Goal: Information Seeking & Learning: Learn about a topic

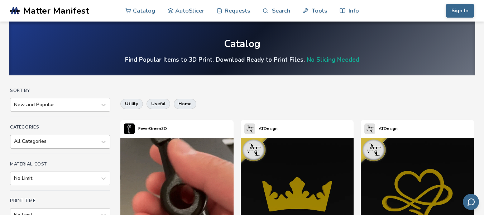
click at [47, 143] on div "All Categories" at bounding box center [60, 142] width 100 height 14
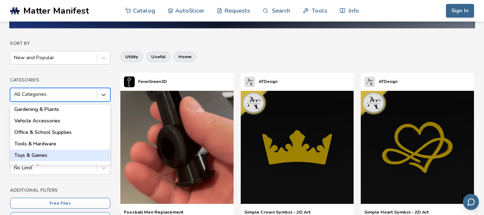
scroll to position [48, 0]
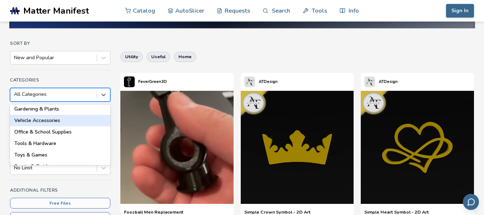
click at [62, 117] on div "Vehicle Accessories" at bounding box center [60, 120] width 100 height 11
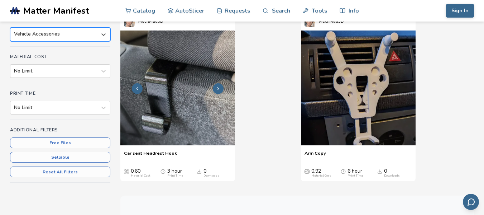
scroll to position [107, 0]
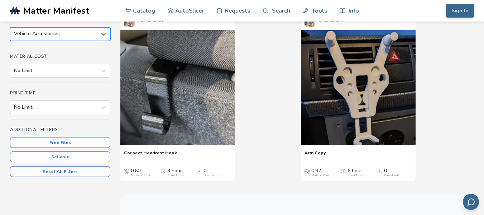
click at [53, 23] on div "Categories option Vehicle Accessories, selected. Vehicle Accessories" at bounding box center [60, 31] width 100 height 29
click at [55, 28] on div "Vehicle Accessories" at bounding box center [60, 34] width 100 height 14
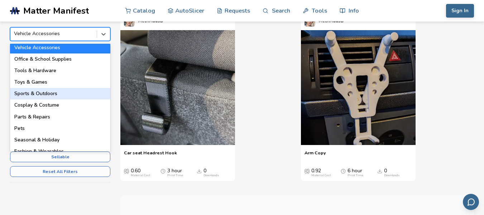
scroll to position [61, 0]
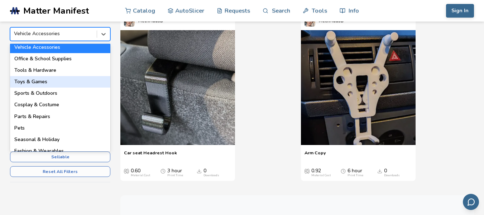
click at [77, 77] on div "All Categories 3D Printer Parts & Accessories Electronic & Device Accessories H…" at bounding box center [60, 97] width 100 height 107
click at [77, 77] on div "Toys & Games" at bounding box center [60, 81] width 100 height 11
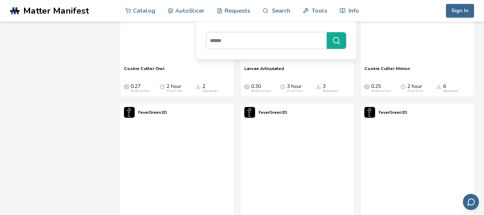
scroll to position [11238, 0]
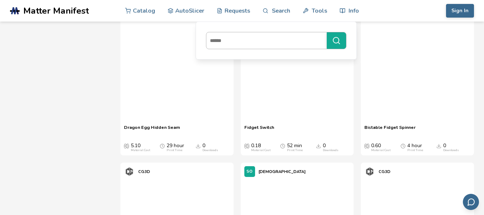
click at [265, 40] on input at bounding box center [264, 40] width 117 height 13
type input "*"
type input "***"
click at [327, 32] on button "***" at bounding box center [336, 40] width 19 height 16
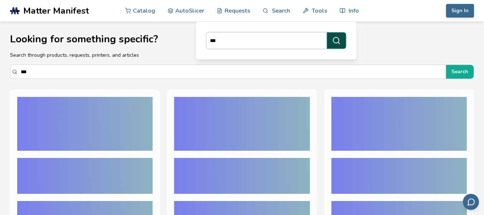
click at [340, 43] on icon "submit" at bounding box center [336, 40] width 9 height 9
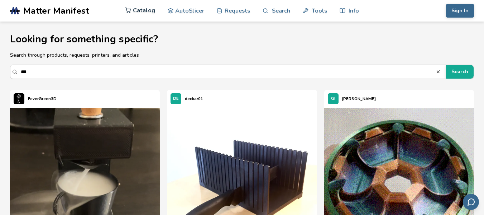
click at [58, 14] on span "Matter Manifest" at bounding box center [56, 11] width 66 height 10
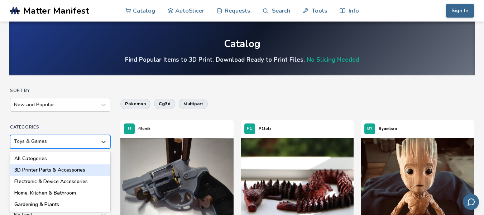
scroll to position [47, 0]
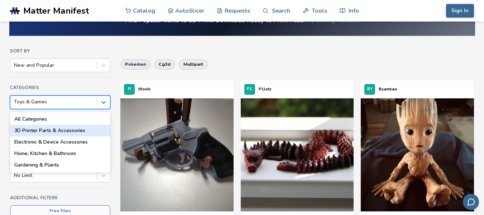
click at [66, 109] on div "18 results available. Use Up and Down to choose options, press Enter to select …" at bounding box center [60, 102] width 100 height 14
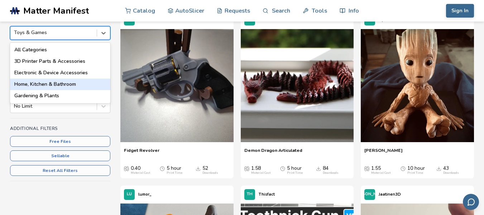
scroll to position [42, 0]
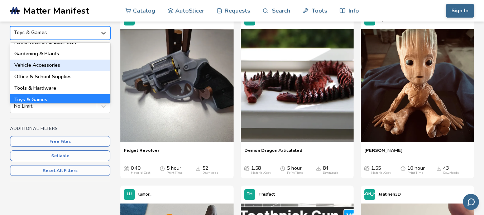
click at [77, 61] on div "Vehicle Accessories" at bounding box center [60, 64] width 100 height 11
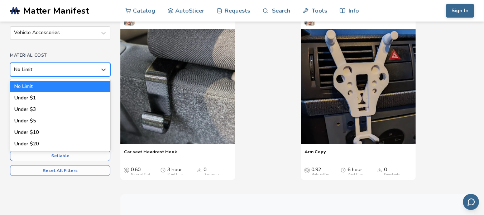
click at [78, 71] on div at bounding box center [53, 69] width 79 height 7
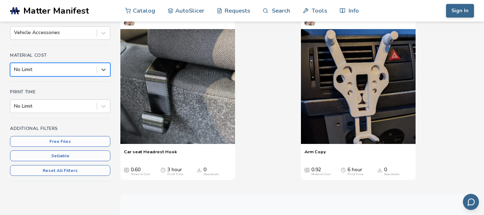
click at [78, 71] on div at bounding box center [53, 69] width 79 height 7
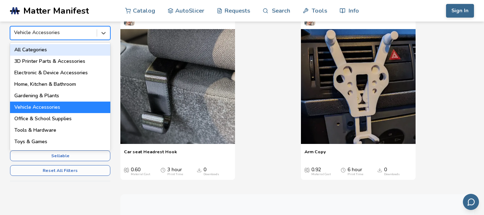
click at [79, 29] on div "Vehicle Accessories" at bounding box center [53, 33] width 86 height 10
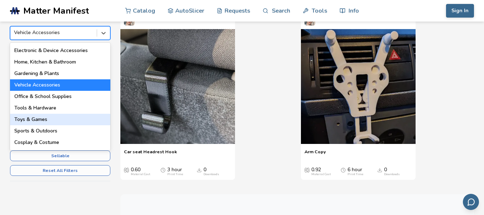
scroll to position [23, 0]
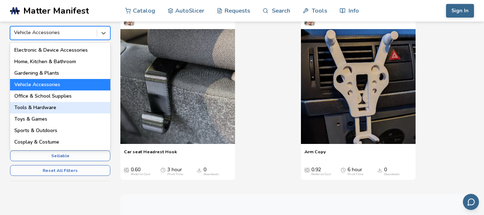
click at [61, 110] on div "Tools & Hardware" at bounding box center [60, 107] width 100 height 11
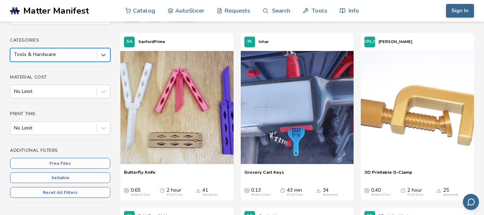
scroll to position [86, 0]
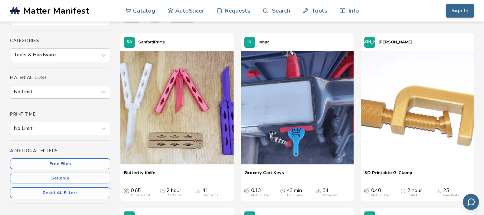
click at [83, 40] on h4 "Categories" at bounding box center [60, 40] width 100 height 5
click at [102, 49] on div at bounding box center [103, 55] width 13 height 13
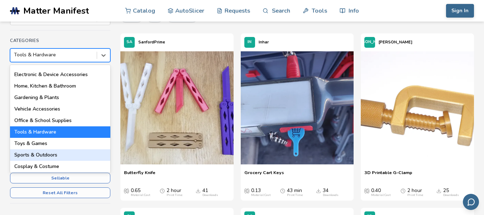
scroll to position [21, 0]
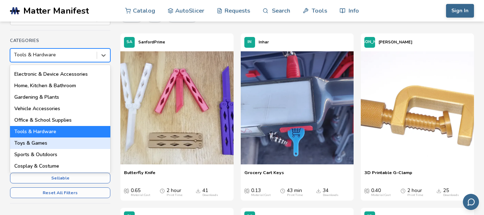
click at [62, 142] on div "Toys & Games" at bounding box center [60, 142] width 100 height 11
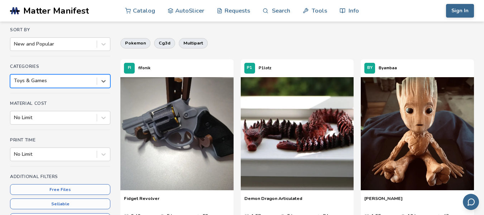
scroll to position [61, 0]
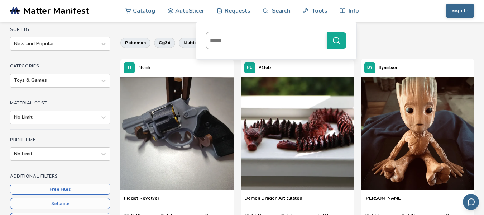
click at [274, 47] on input at bounding box center [264, 40] width 117 height 13
type input "********"
click at [327, 32] on button "********" at bounding box center [336, 40] width 19 height 16
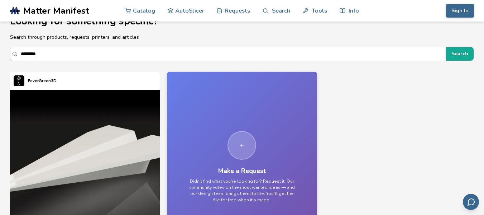
scroll to position [14, 0]
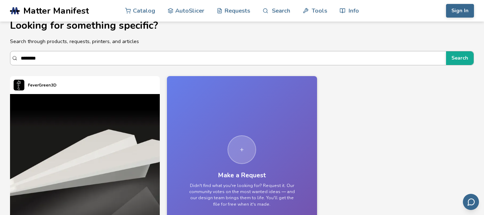
click at [266, 61] on input "********" at bounding box center [232, 58] width 422 height 13
type input "***"
click at [446, 51] on button "Search" at bounding box center [460, 58] width 28 height 14
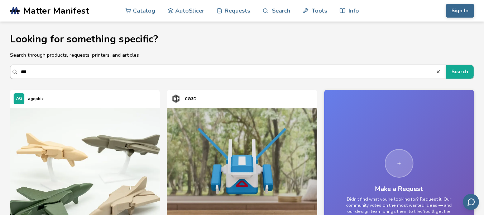
click at [241, 76] on input "***" at bounding box center [228, 71] width 415 height 13
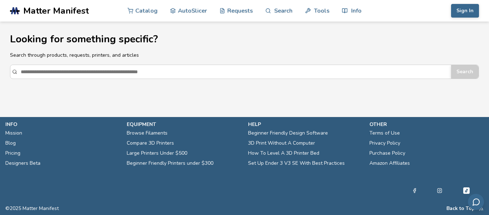
click at [29, 14] on span "Matter Manifest" at bounding box center [56, 11] width 66 height 10
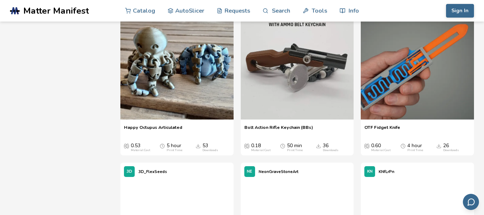
scroll to position [1697, 0]
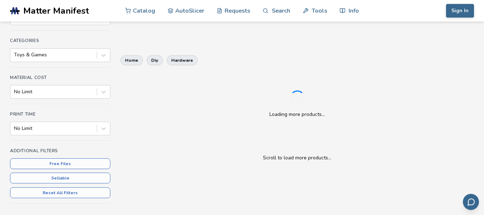
scroll to position [109, 0]
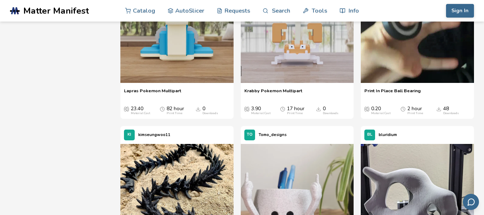
scroll to position [686, 0]
